Goal: Transaction & Acquisition: Obtain resource

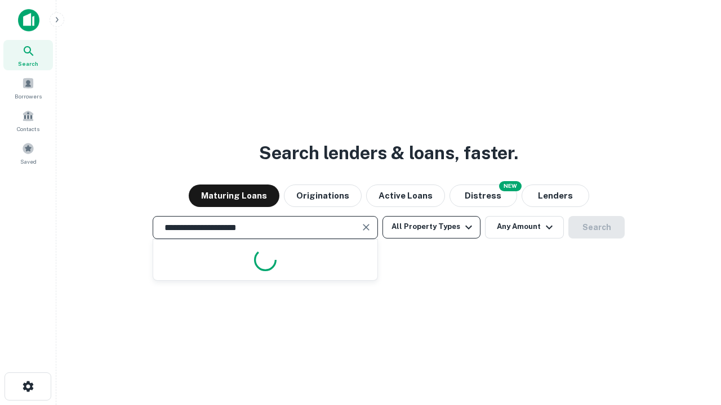
click at [431, 227] on button "All Property Types" at bounding box center [431, 227] width 98 height 23
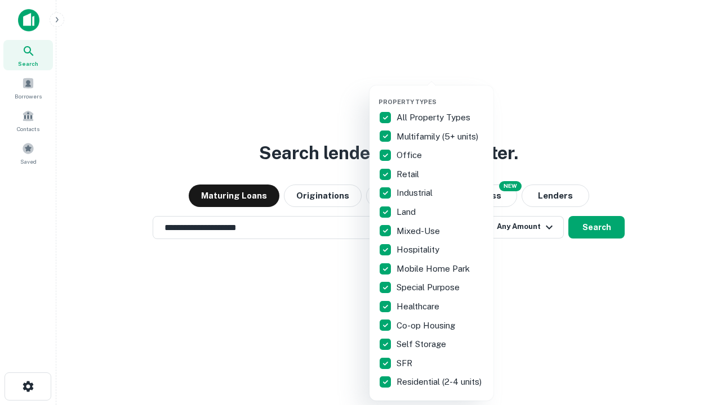
type input "**********"
click at [440, 95] on button "button" at bounding box center [440, 95] width 124 height 1
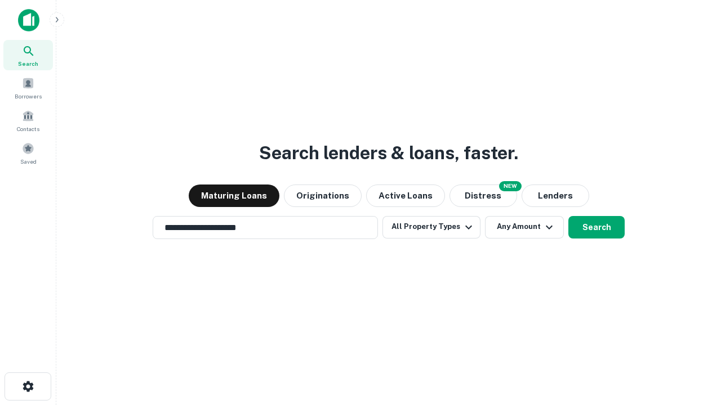
scroll to position [17, 0]
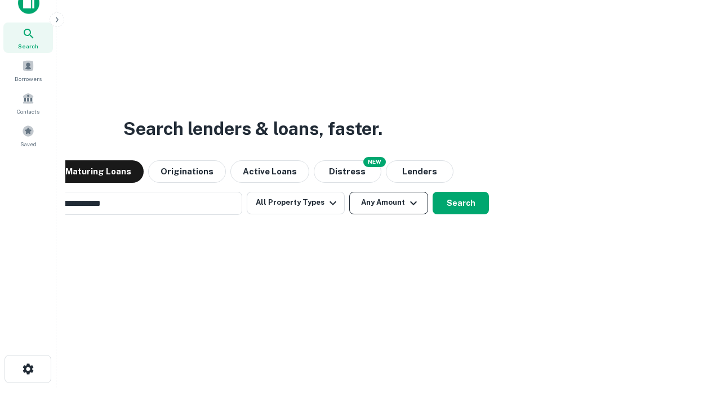
click at [349, 192] on button "Any Amount" at bounding box center [388, 203] width 79 height 23
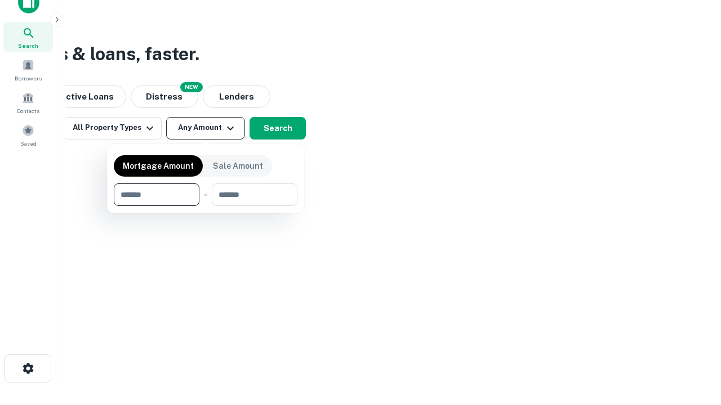
type input "*******"
click at [205, 206] on button "button" at bounding box center [206, 206] width 184 height 1
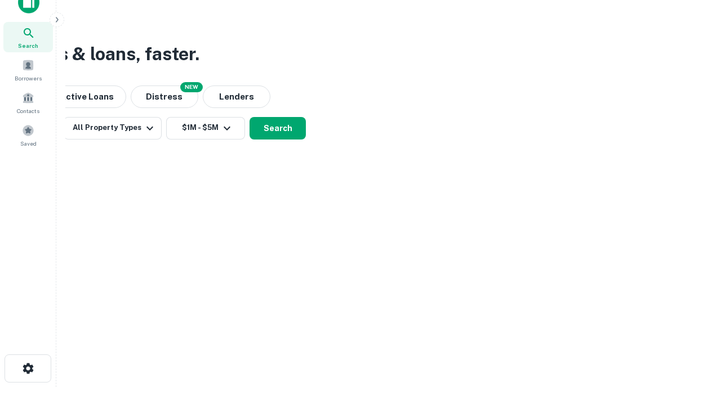
scroll to position [17, 0]
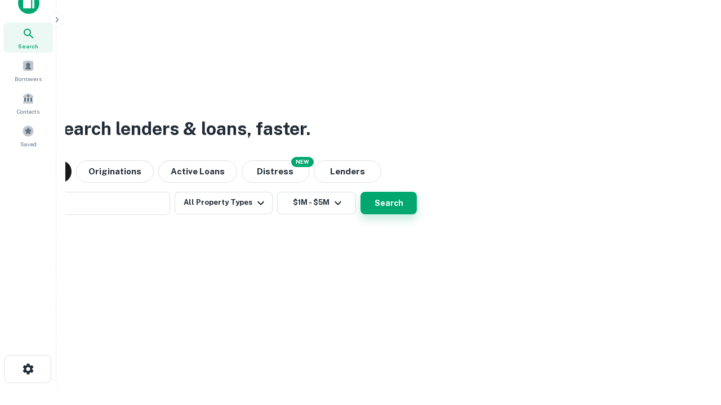
click at [360, 192] on button "Search" at bounding box center [388, 203] width 56 height 23
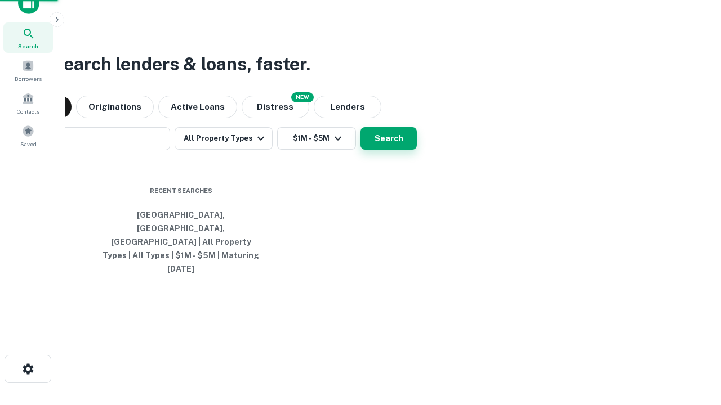
scroll to position [18, 0]
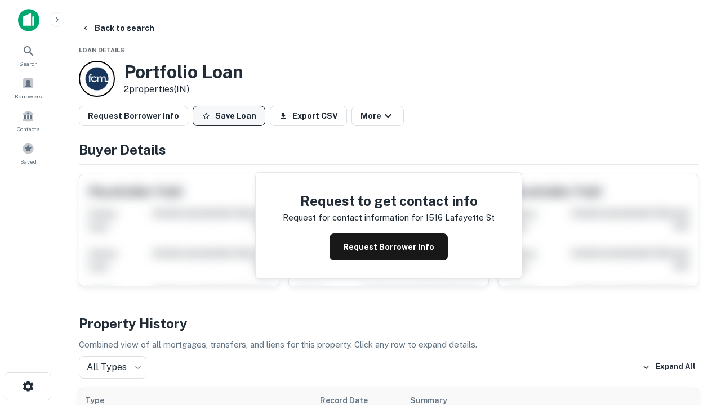
click at [229, 116] on button "Save Loan" at bounding box center [229, 116] width 73 height 20
click at [231, 116] on button "Loan Saved" at bounding box center [232, 116] width 78 height 20
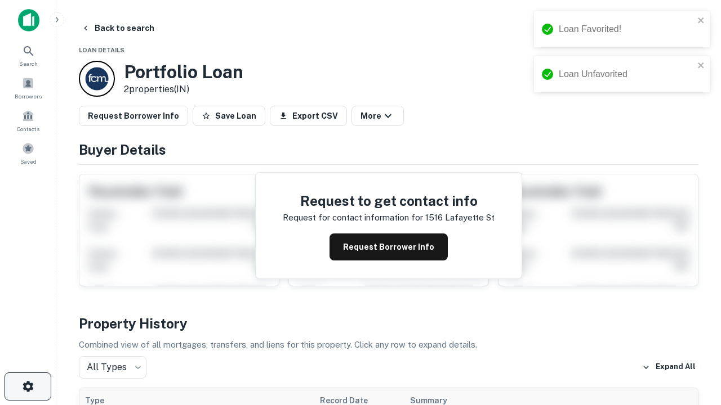
click at [28, 387] on icon "button" at bounding box center [28, 387] width 14 height 14
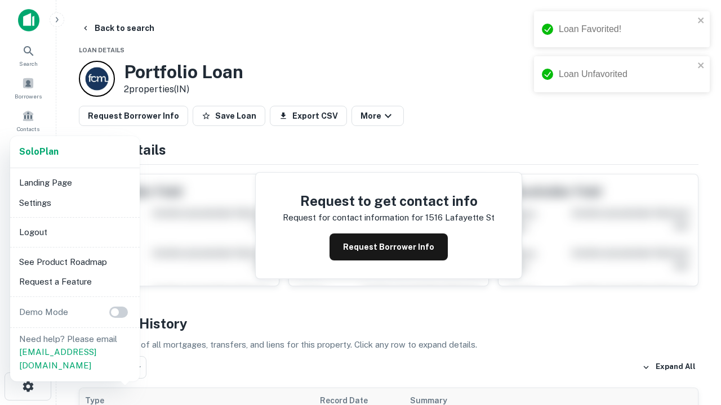
click at [74, 232] on li "Logout" at bounding box center [75, 232] width 120 height 20
